Goal: Transaction & Acquisition: Subscribe to service/newsletter

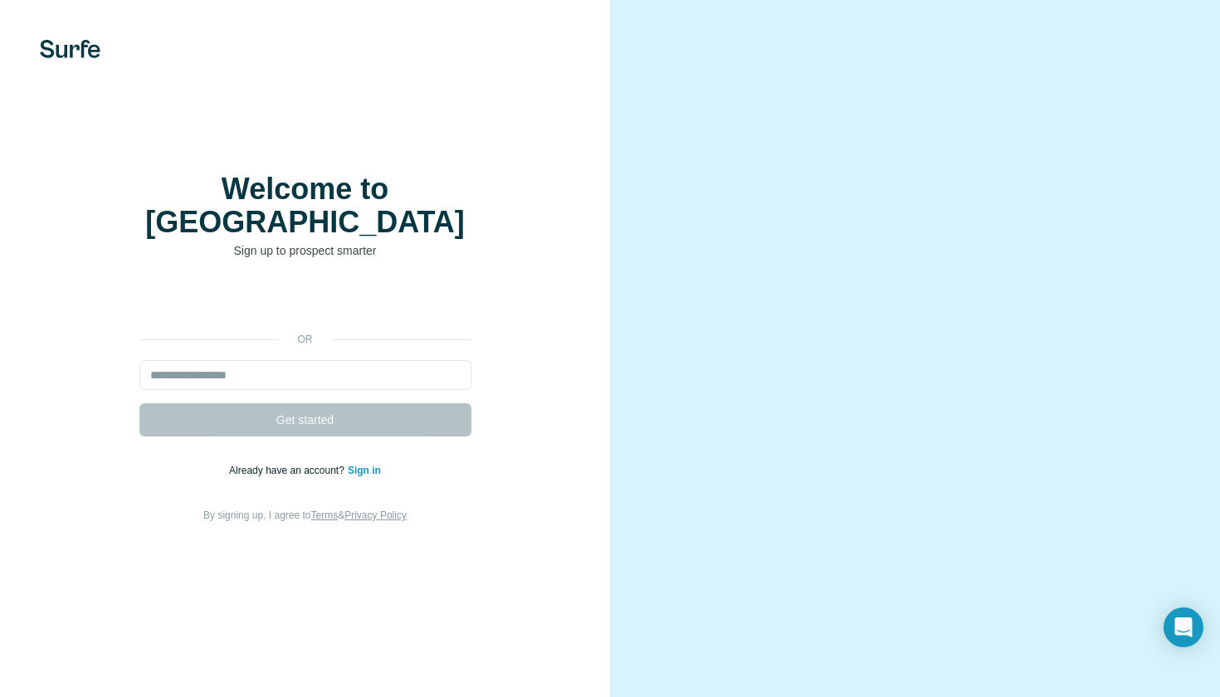
drag, startPoint x: 761, startPoint y: 277, endPoint x: 831, endPoint y: 332, distance: 89.3
click at [831, 332] on video at bounding box center [915, 348] width 517 height 259
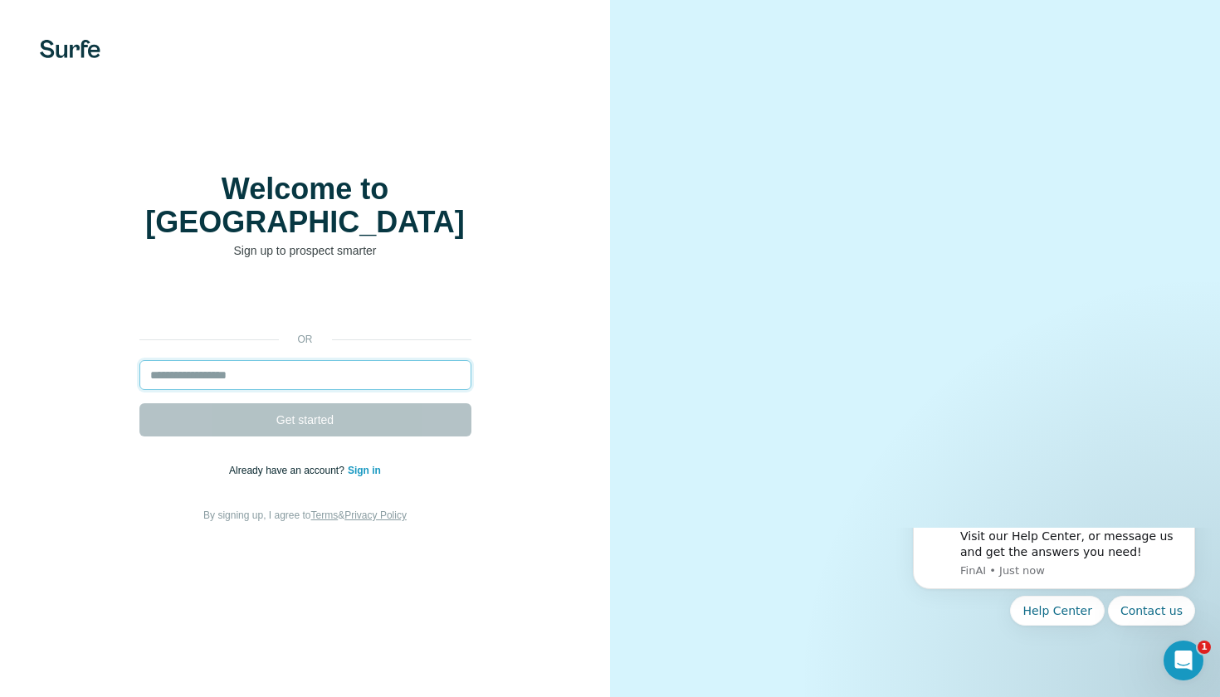
click at [331, 360] on input "email" at bounding box center [305, 375] width 332 height 30
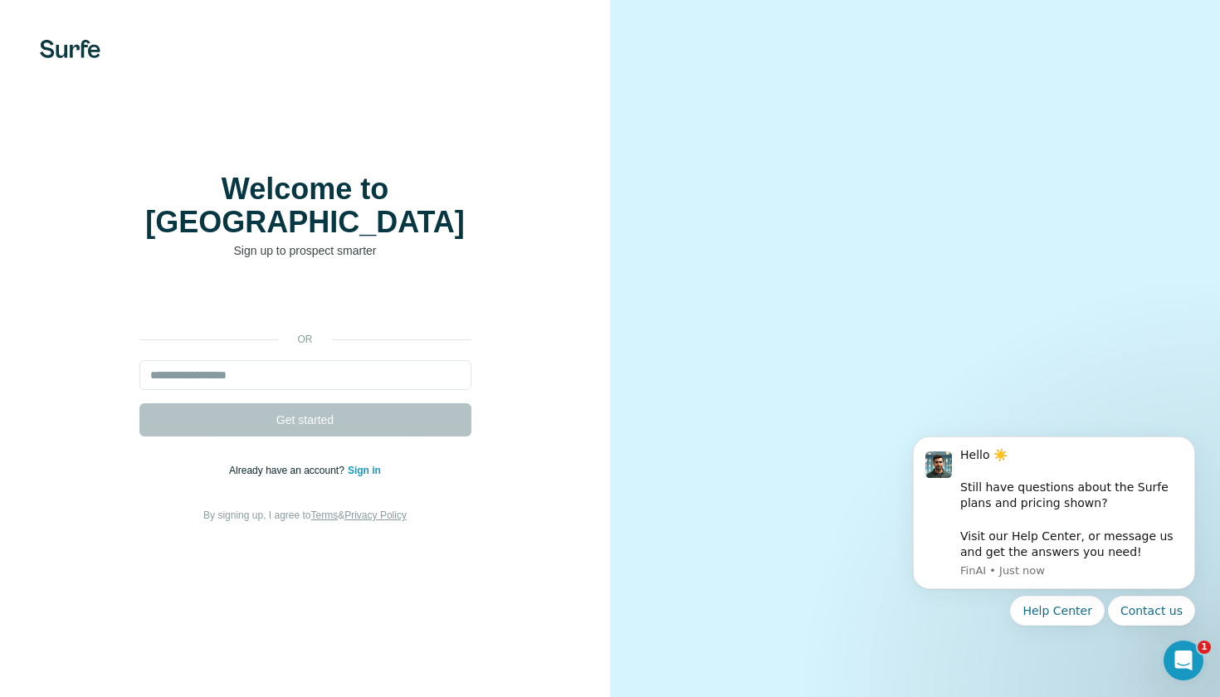
click at [368, 286] on div "Se connecter avec Google. S'ouvre dans un nouvel onglet." at bounding box center [305, 302] width 332 height 37
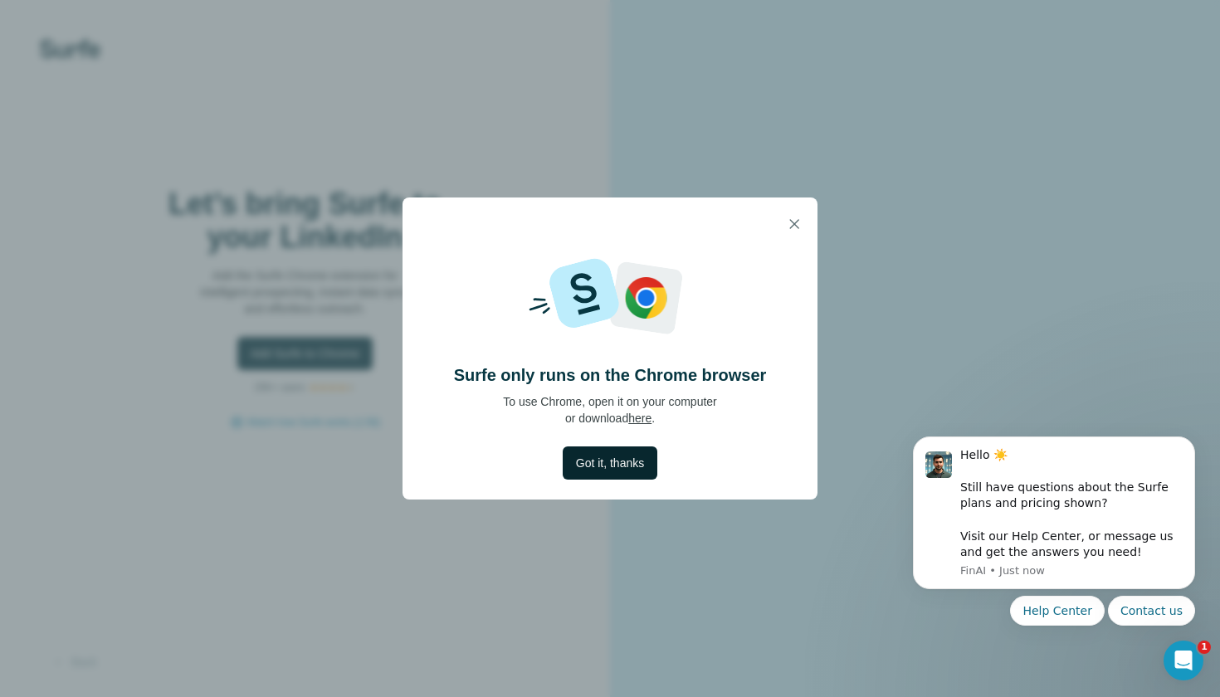
click at [638, 470] on span "Got it, thanks" at bounding box center [610, 463] width 68 height 17
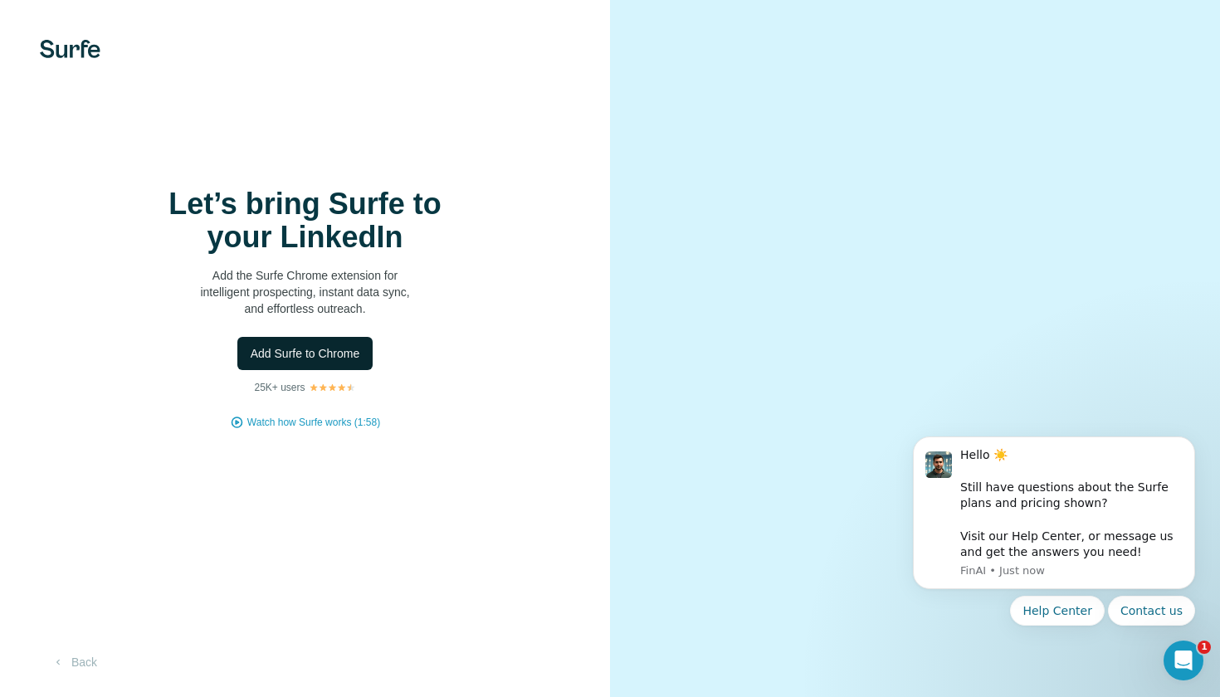
click at [331, 362] on button "Add Surfe to Chrome" at bounding box center [305, 353] width 136 height 33
